Goal: Go to known website: Go to known website

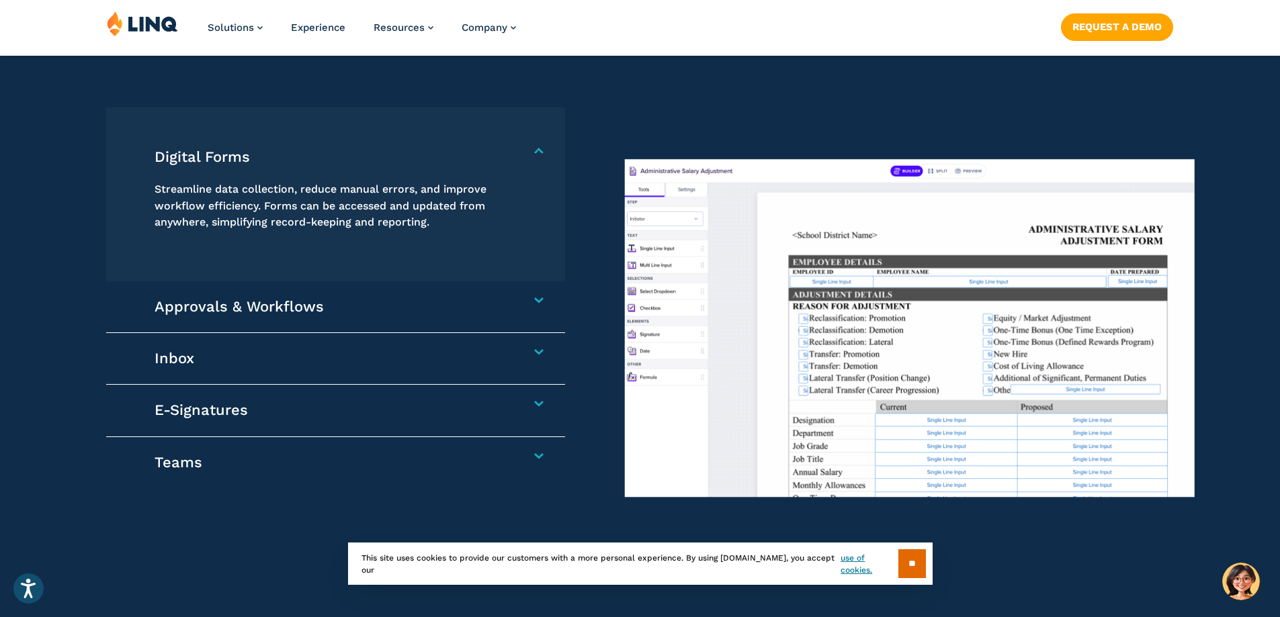
scroll to position [1344, 0]
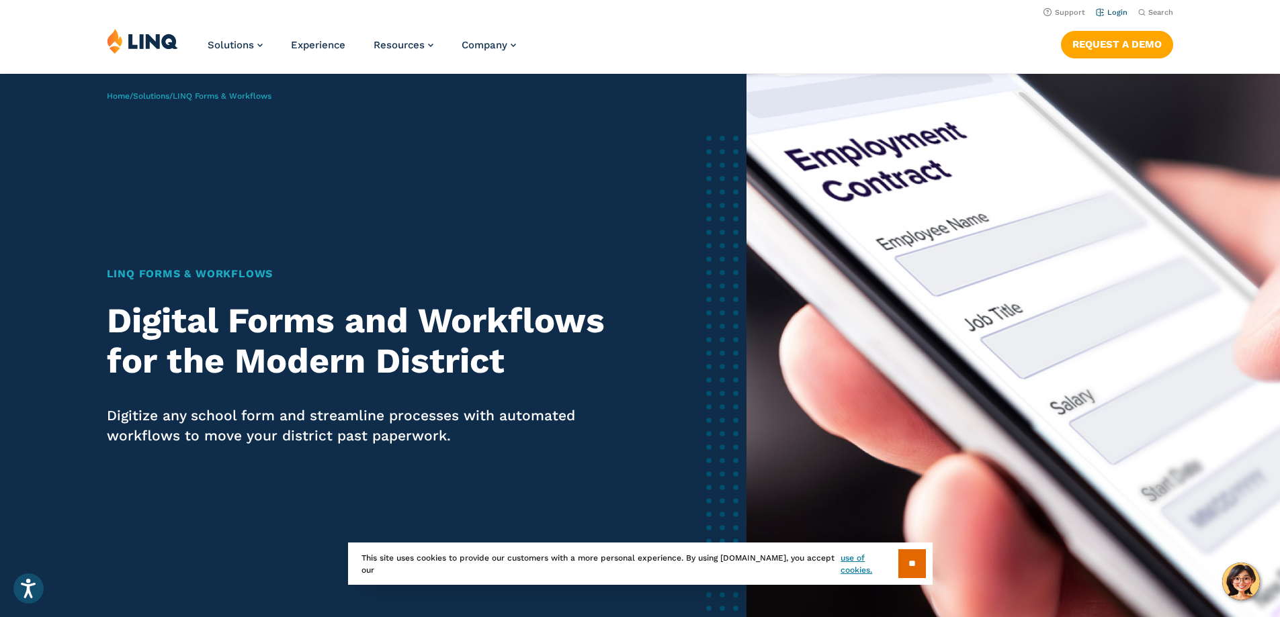
click at [1121, 14] on link "Login" at bounding box center [1112, 12] width 32 height 9
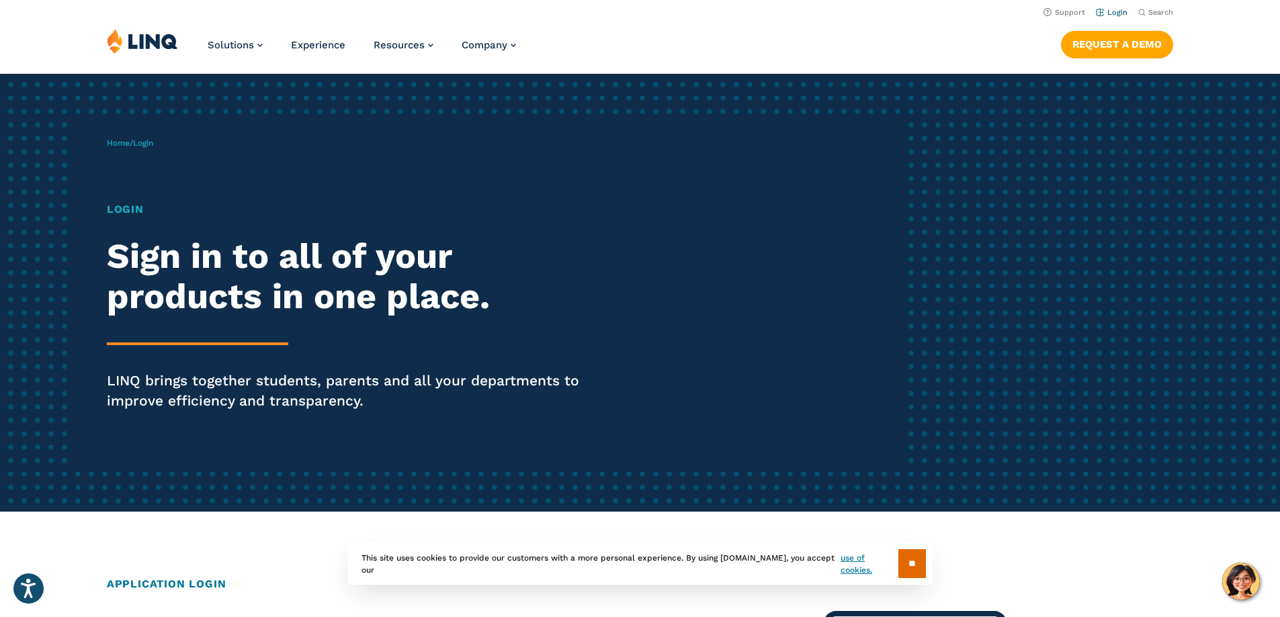
click at [1107, 11] on link "Login" at bounding box center [1112, 12] width 32 height 9
click at [134, 212] on h1 "Login" at bounding box center [353, 210] width 493 height 16
click at [147, 256] on h2 "Sign in to all of your products in one place." at bounding box center [353, 276] width 493 height 81
click at [191, 289] on h2 "Sign in to all of your products in one place." at bounding box center [353, 276] width 493 height 81
click at [259, 301] on h2 "Sign in to all of your products in one place." at bounding box center [353, 276] width 493 height 81
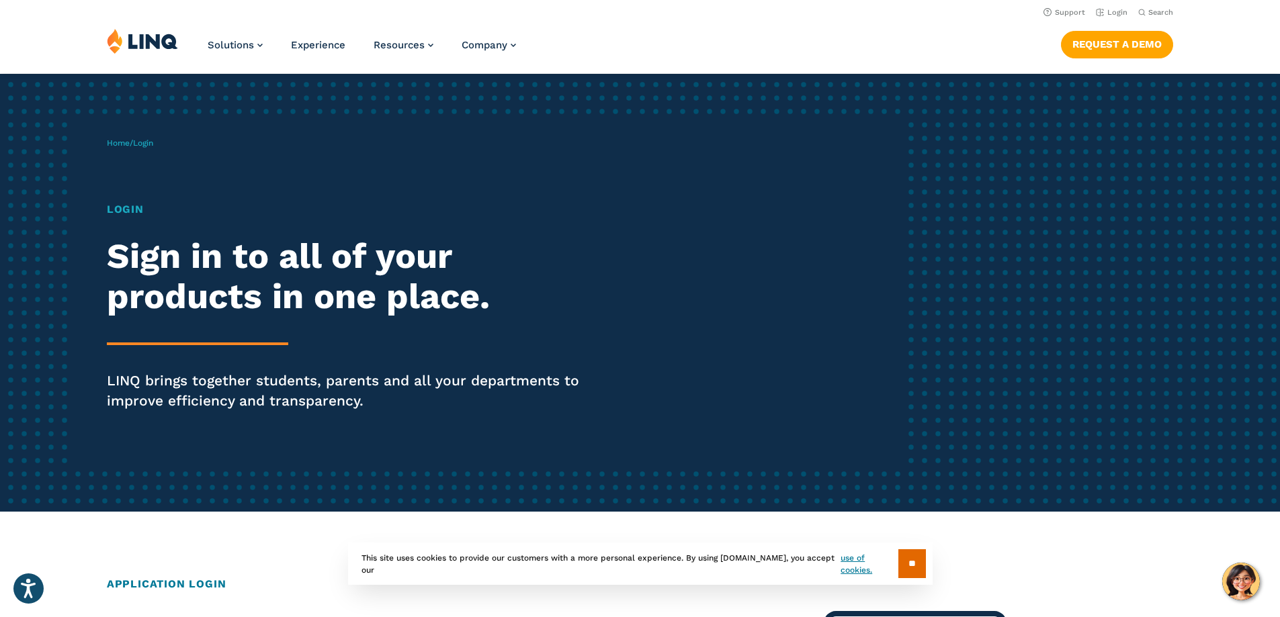
click at [257, 341] on div "Login Sign in to all of your products in one place. LINQ brings together studen…" at bounding box center [353, 325] width 493 height 247
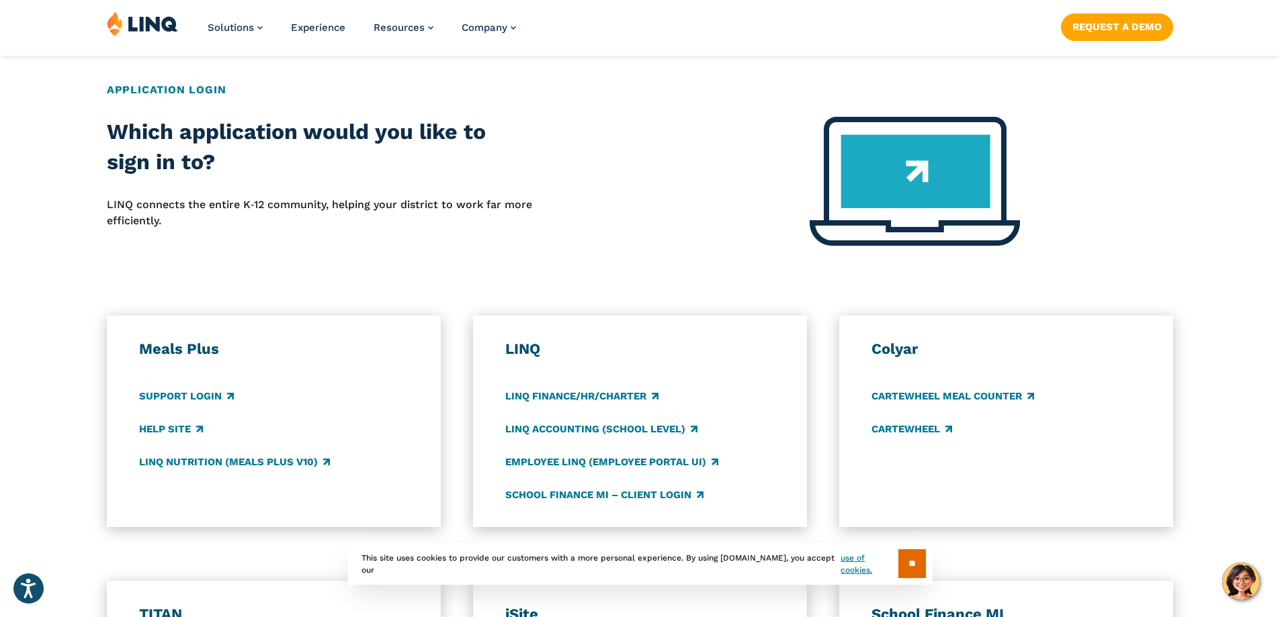
scroll to position [537, 0]
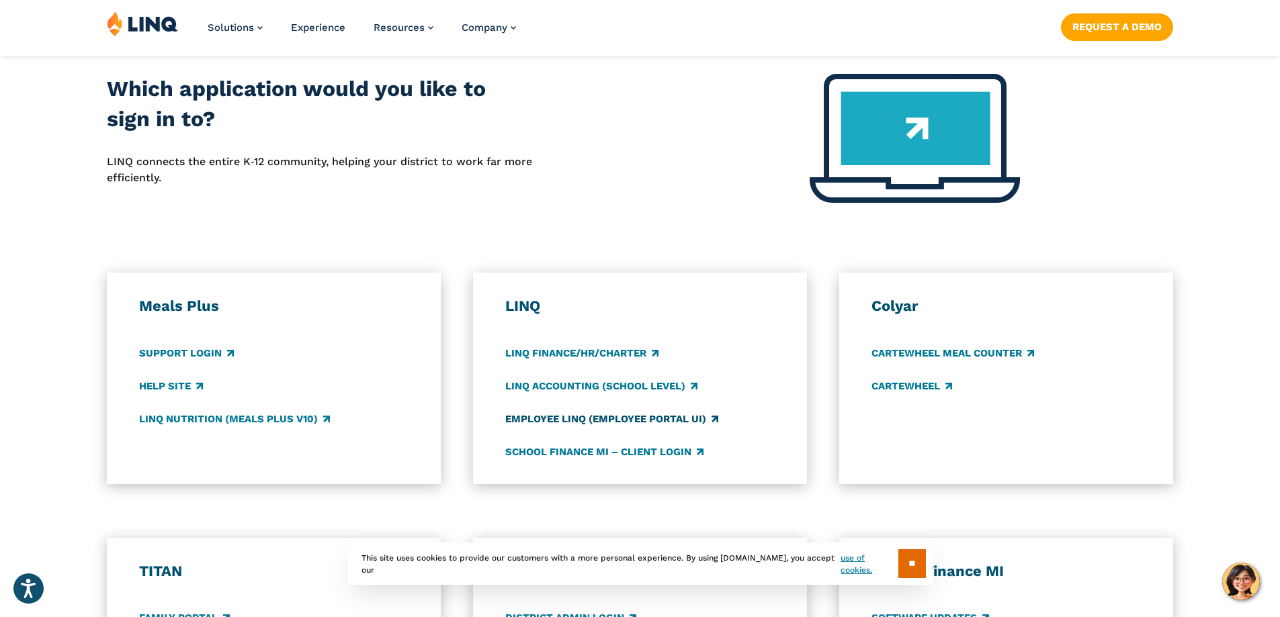
click at [571, 418] on link "Employee LINQ (Employee Portal UI)" at bounding box center [611, 419] width 213 height 15
